Goal: Task Accomplishment & Management: Complete application form

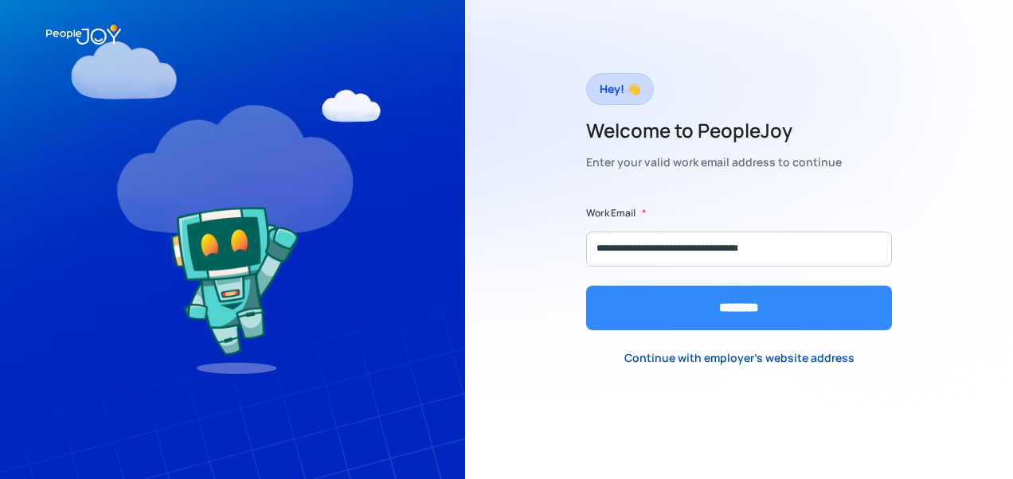
type input "**********"
click at [630, 306] on input "********" at bounding box center [739, 308] width 306 height 45
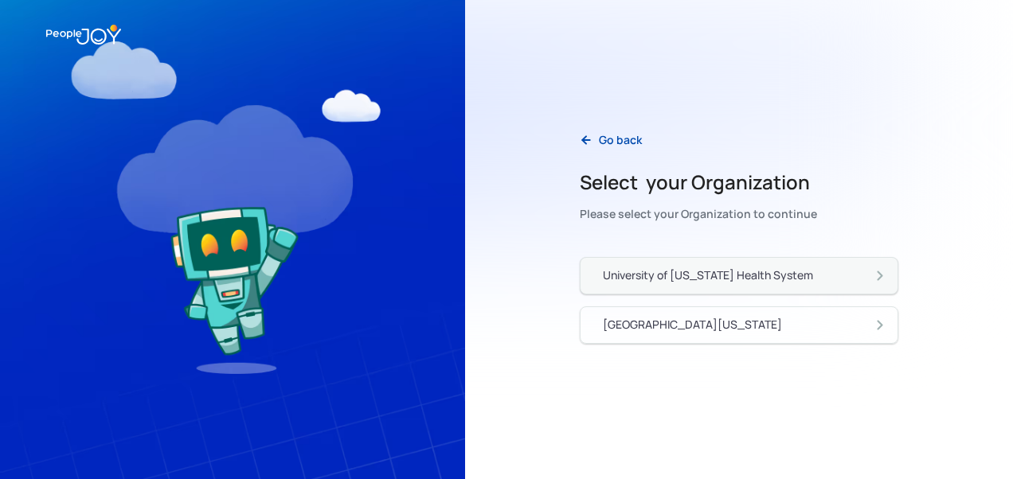
click at [673, 279] on div "University of [US_STATE] Health System" at bounding box center [708, 275] width 210 height 16
